Goal: Transaction & Acquisition: Purchase product/service

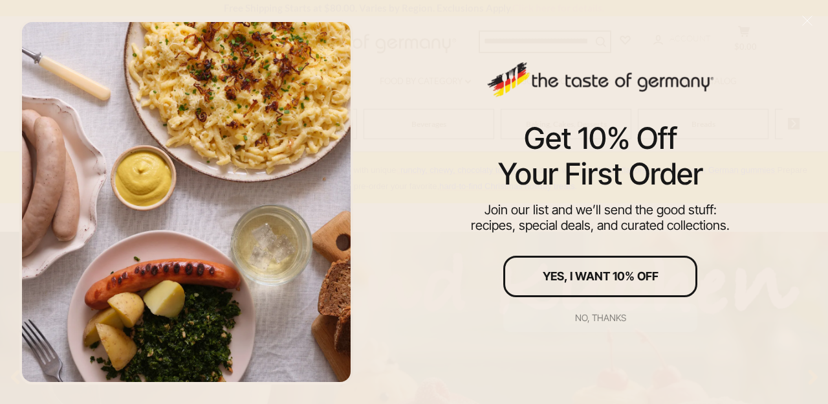
click at [616, 317] on div "No, thanks" at bounding box center [600, 317] width 51 height 9
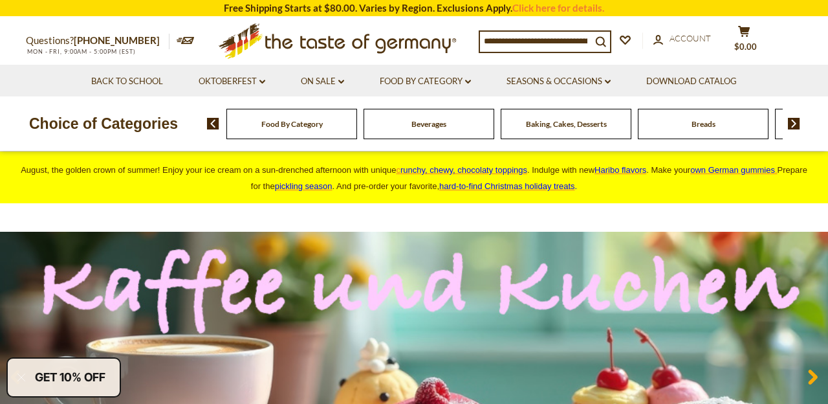
click at [558, 42] on input at bounding box center [535, 41] width 111 height 18
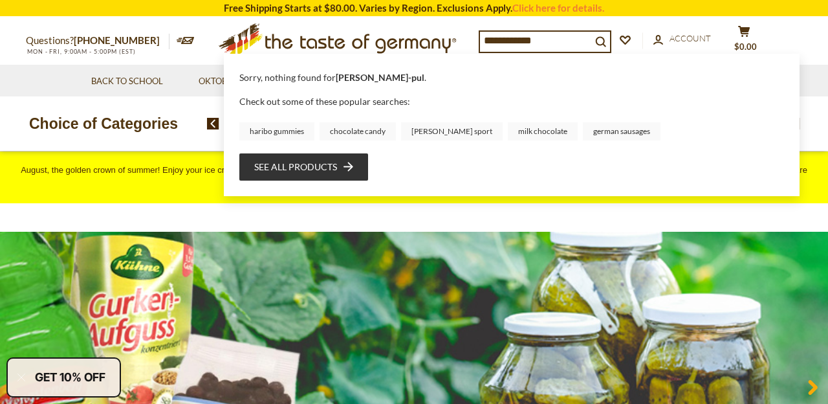
type input "**********"
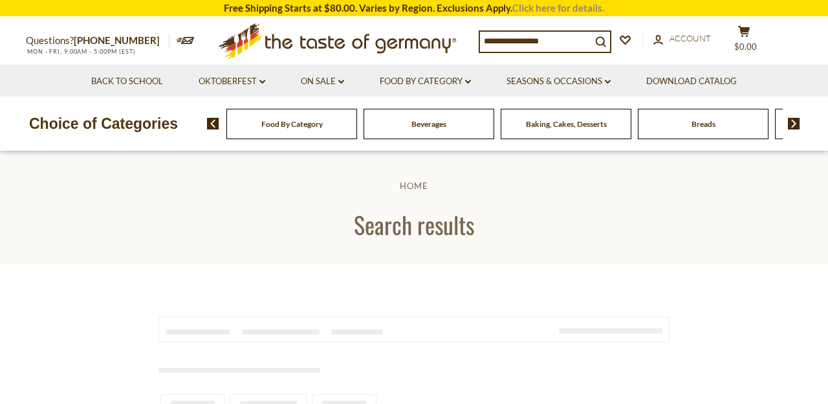
type input "**********"
